Goal: Task Accomplishment & Management: Complete application form

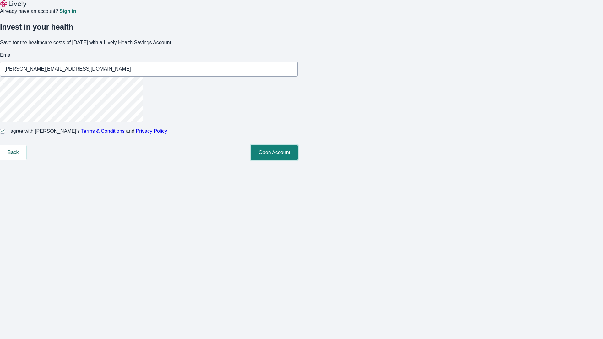
click at [298, 160] on button "Open Account" at bounding box center [274, 152] width 47 height 15
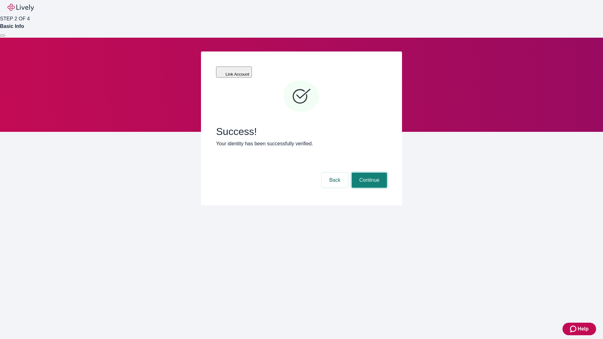
click at [368, 173] on button "Continue" at bounding box center [369, 180] width 35 height 15
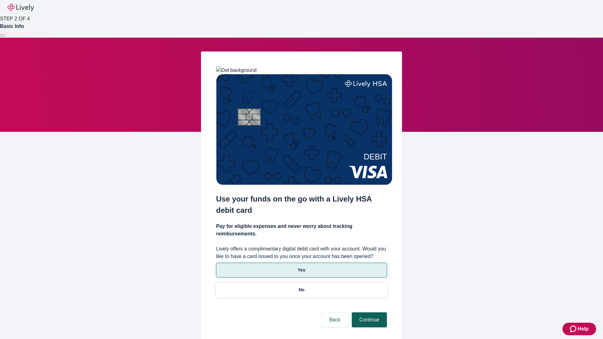
click at [301, 267] on p "Yes" at bounding box center [302, 270] width 8 height 7
click at [368, 312] on button "Continue" at bounding box center [369, 319] width 35 height 15
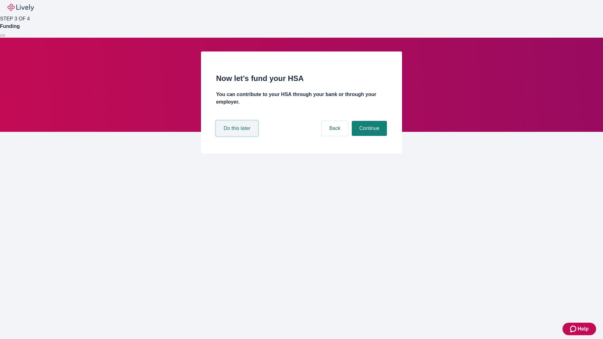
click at [238, 136] on button "Do this later" at bounding box center [237, 128] width 42 height 15
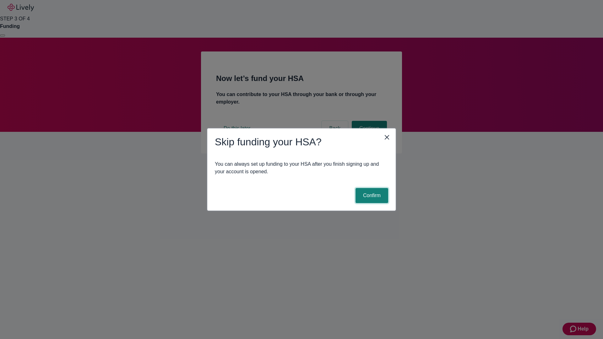
click at [371, 196] on button "Confirm" at bounding box center [371, 195] width 33 height 15
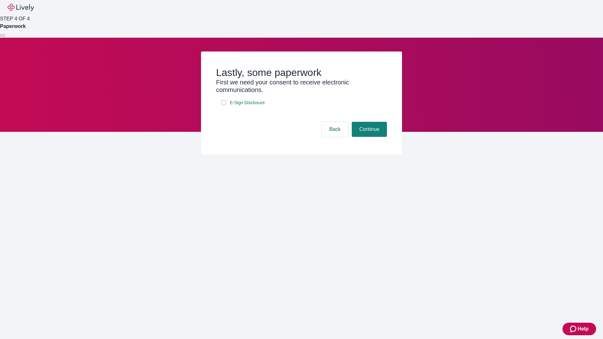
click at [224, 105] on input "E-Sign Disclosure" at bounding box center [223, 102] width 5 height 5
checkbox input "true"
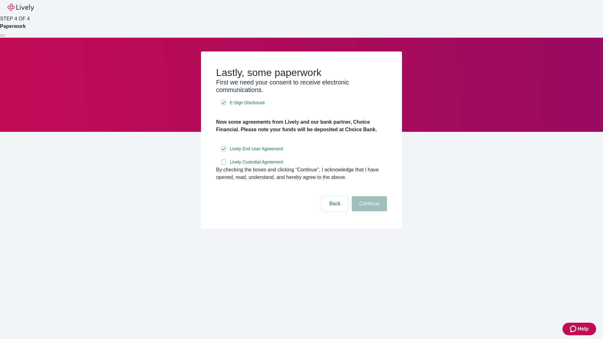
click at [224, 164] on input "Lively Custodial Agreement" at bounding box center [223, 161] width 5 height 5
checkbox input "true"
click at [368, 211] on button "Continue" at bounding box center [369, 203] width 35 height 15
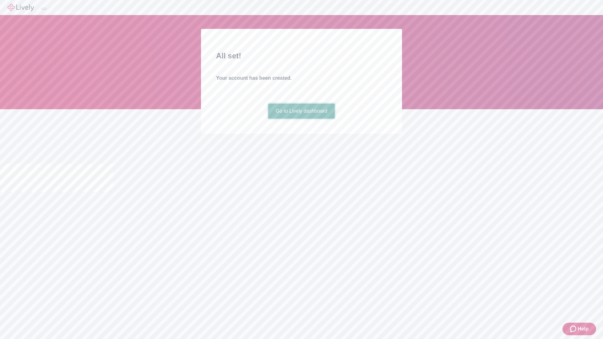
click at [301, 119] on link "Go to Lively dashboard" at bounding box center [301, 111] width 67 height 15
